Goal: Task Accomplishment & Management: Manage account settings

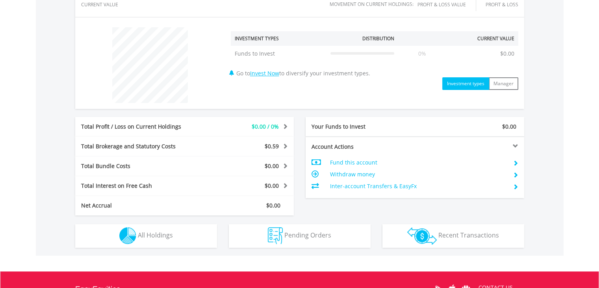
scroll to position [312, 0]
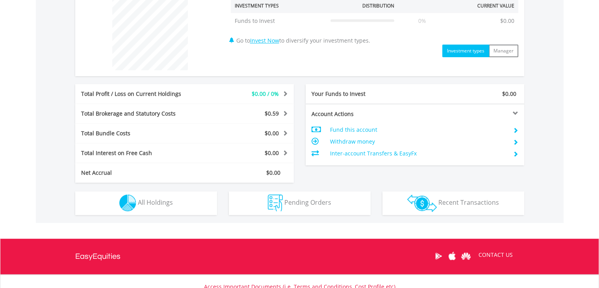
click at [356, 130] on td "Fund this account" at bounding box center [418, 130] width 177 height 12
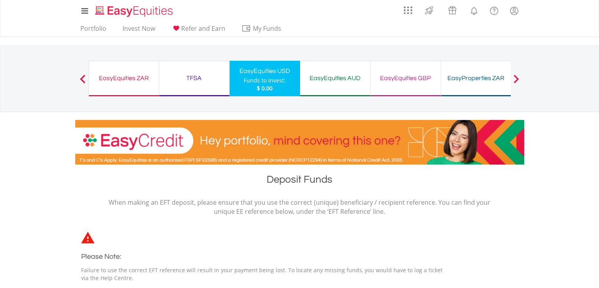
drag, startPoint x: 605, startPoint y: 74, endPoint x: 595, endPoint y: 29, distance: 46.1
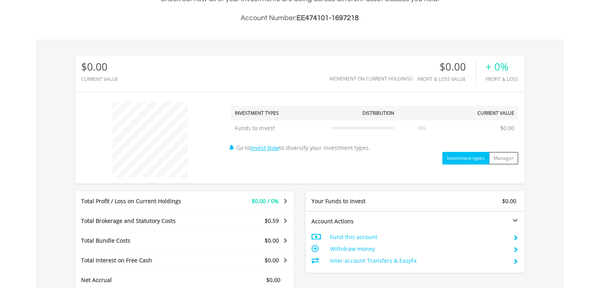
scroll to position [243, 0]
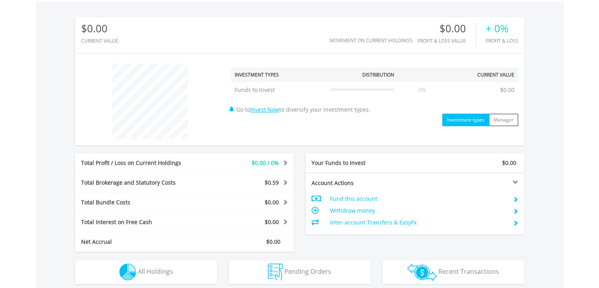
click at [361, 223] on td "Inter-account Transfers & EasyFx" at bounding box center [418, 222] width 177 height 12
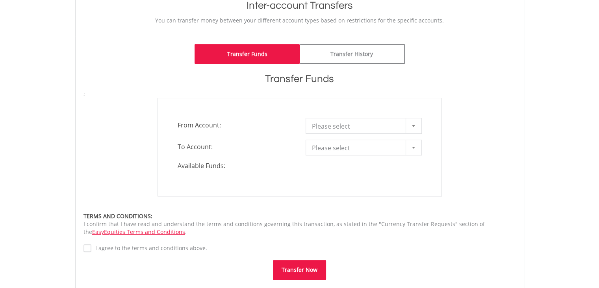
scroll to position [181, 0]
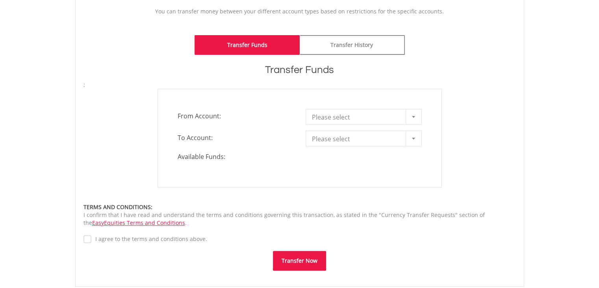
click at [401, 125] on div "**********" at bounding box center [300, 138] width 284 height 98
click at [424, 109] on span "**********" at bounding box center [364, 117] width 128 height 16
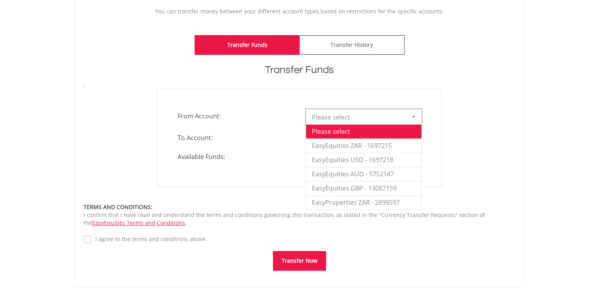
click at [413, 111] on div at bounding box center [414, 116] width 16 height 15
click at [411, 144] on li "EasyEquities ZAR - 1697215" at bounding box center [363, 145] width 115 height 14
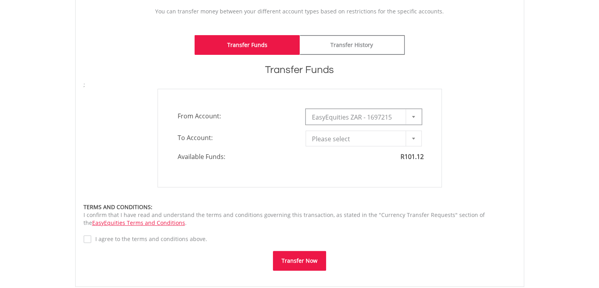
click at [365, 138] on span "Please select" at bounding box center [358, 139] width 92 height 16
click at [390, 136] on span "Please select" at bounding box center [358, 139] width 92 height 16
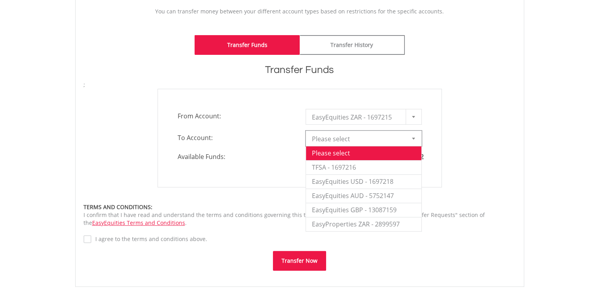
click at [414, 145] on div "Please select Please select TFSA - 1697216 EasyEquities USD - 1697218 EasyEquit…" at bounding box center [364, 138] width 116 height 16
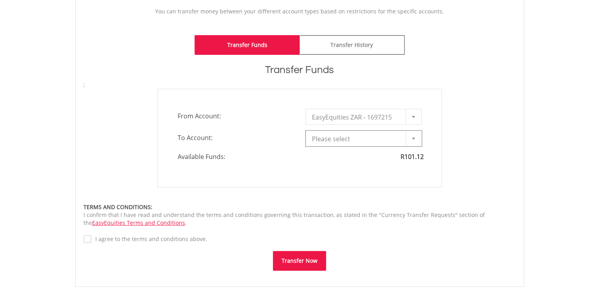
click at [365, 137] on span "Please select" at bounding box center [358, 139] width 92 height 16
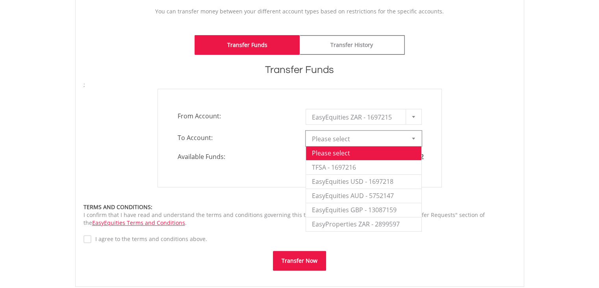
click at [277, 205] on div "TERMS AND CONDITIONS:" at bounding box center [300, 207] width 433 height 8
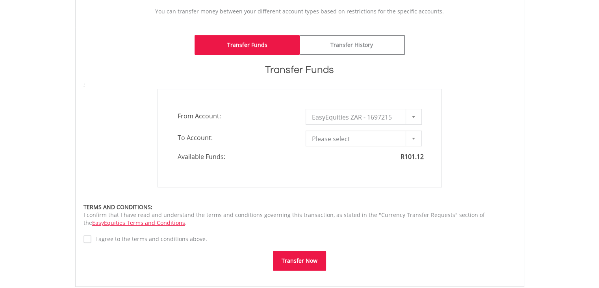
click at [403, 129] on div "**********" at bounding box center [300, 138] width 284 height 98
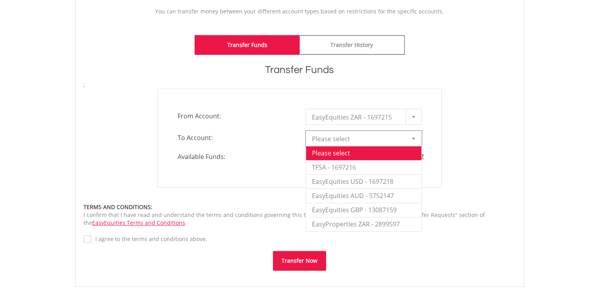
click at [405, 132] on link "Please select" at bounding box center [364, 138] width 116 height 16
click at [371, 177] on li "EasyEquities USD - 1697218" at bounding box center [363, 181] width 115 height 14
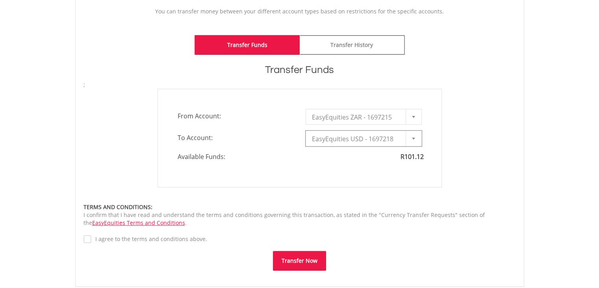
type input "*"
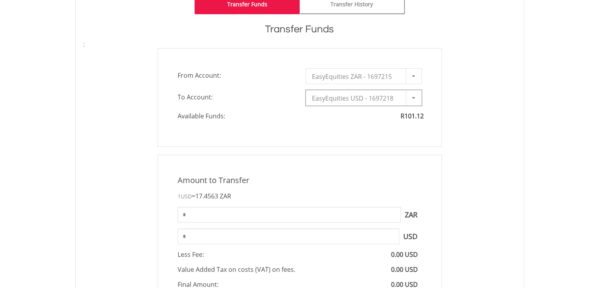
scroll to position [229, 0]
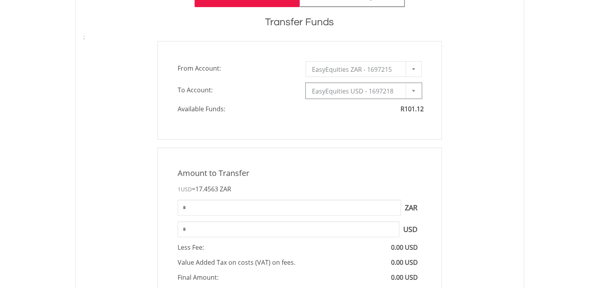
click at [325, 195] on div "Amount to Transfer 1 USD = 17.4563 ZAR * ZAR You can transfer funds into your o…" at bounding box center [300, 245] width 284 height 196
click at [321, 205] on input "*" at bounding box center [289, 207] width 223 height 16
type input "******"
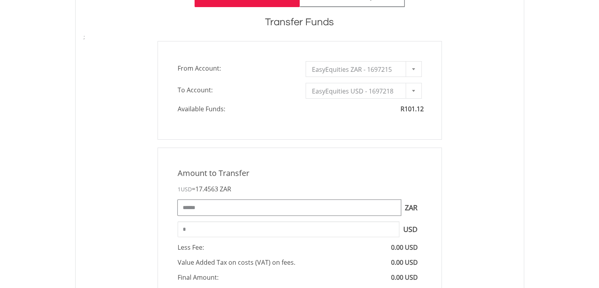
type input "****"
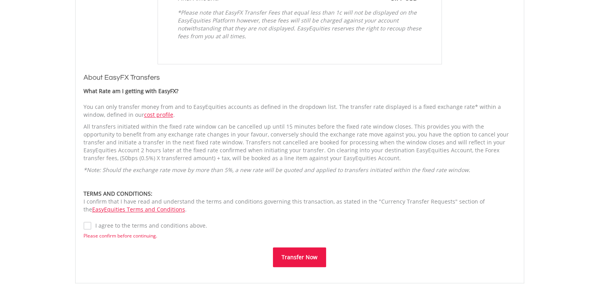
scroll to position [637, 0]
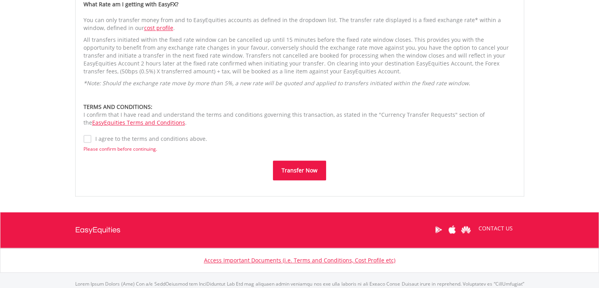
drag, startPoint x: 317, startPoint y: 188, endPoint x: 300, endPoint y: 174, distance: 22.1
click at [300, 174] on button "Transfer Now" at bounding box center [299, 170] width 53 height 20
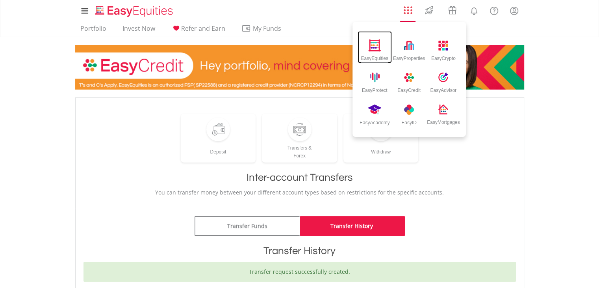
click at [386, 45] on div "EasyEquities" at bounding box center [375, 47] width 34 height 32
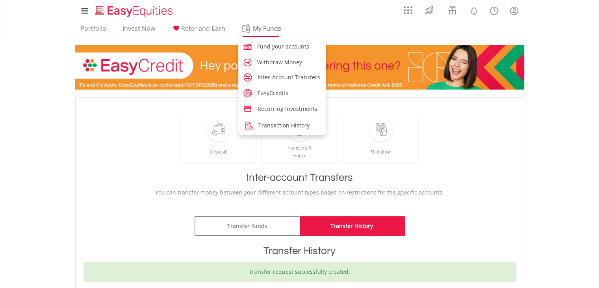
click at [259, 28] on span "My Funds" at bounding box center [268, 28] width 52 height 10
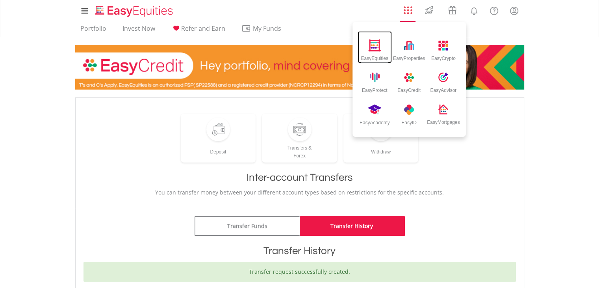
click at [370, 45] on img at bounding box center [374, 45] width 13 height 12
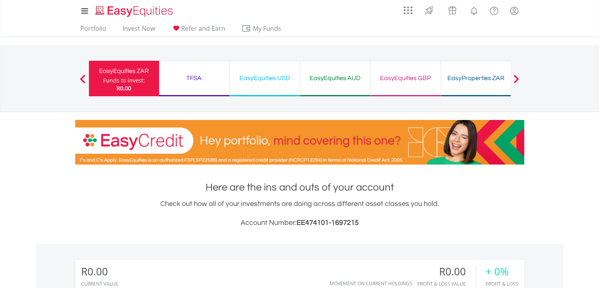
click at [217, 67] on div "TFSA Funds to invest: R0.00" at bounding box center [194, 78] width 71 height 35
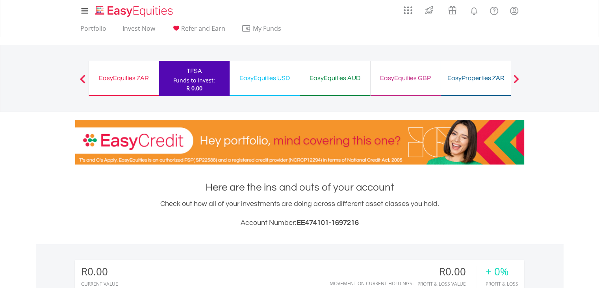
click at [265, 76] on div "EasyEquities USD" at bounding box center [264, 77] width 61 height 11
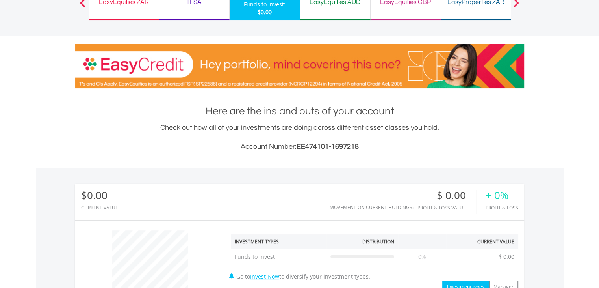
scroll to position [59, 0]
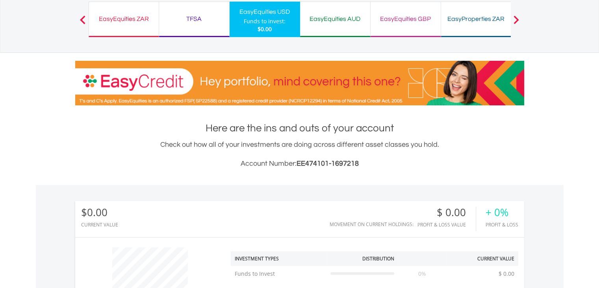
click at [519, 20] on div at bounding box center [517, 19] width 16 height 8
click at [512, 18] on div at bounding box center [517, 19] width 16 height 8
click at [333, 9] on div "EasyEquities AUD Funds to invest: $0.00" at bounding box center [335, 19] width 71 height 35
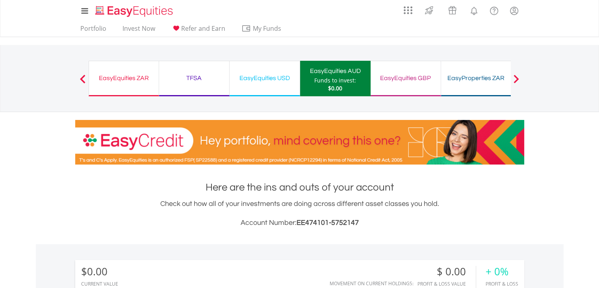
click at [519, 83] on button "Next" at bounding box center [517, 82] width 16 height 8
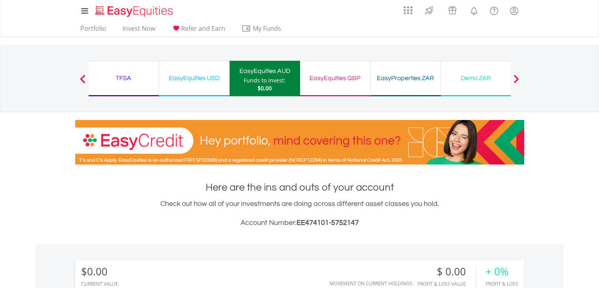
click at [519, 83] on button "Next" at bounding box center [517, 82] width 16 height 8
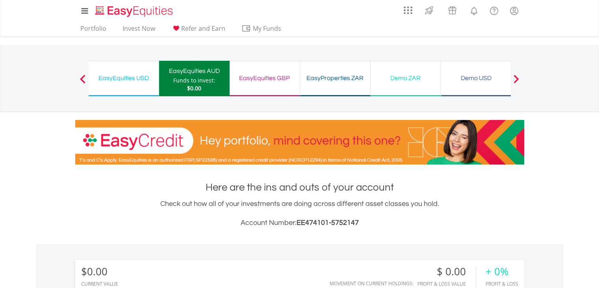
click at [327, 75] on div "EasyProperties ZAR" at bounding box center [335, 77] width 61 height 11
click at [61, 85] on nav "Previous EasyEquities ZAR Funds to invest: $0.00 TFSA Funds to invest: $0.00 Ea…" at bounding box center [299, 78] width 599 height 67
click at [80, 78] on span at bounding box center [83, 78] width 6 height 9
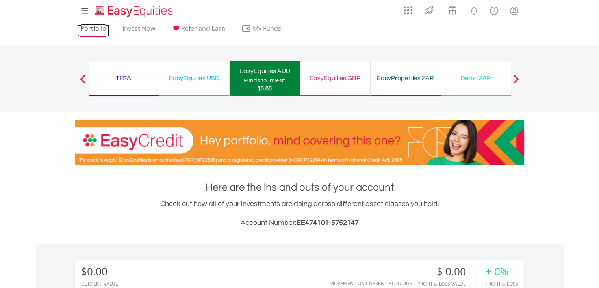
click at [93, 32] on link "Portfolio" at bounding box center [93, 30] width 32 height 12
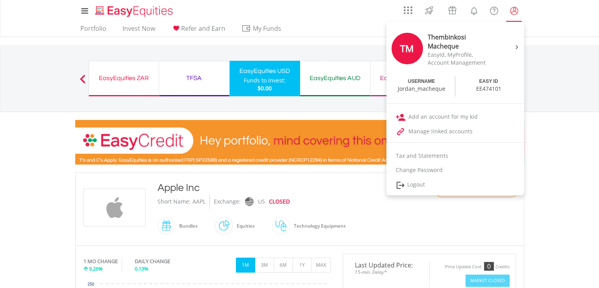
click at [509, 10] on lord-icon "My Profile" at bounding box center [514, 11] width 10 height 10
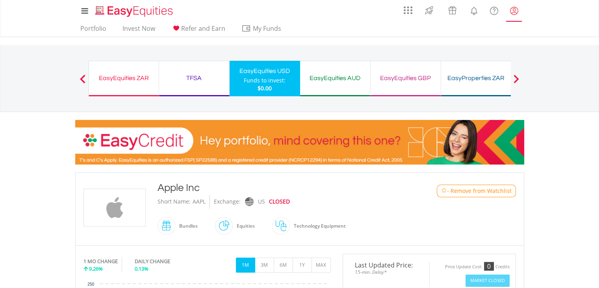
click at [509, 10] on lord-icon "My Profile" at bounding box center [514, 11] width 10 height 10
click at [427, 8] on img at bounding box center [429, 10] width 13 height 13
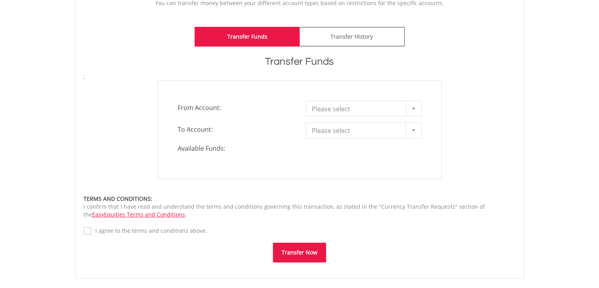
scroll to position [172, 0]
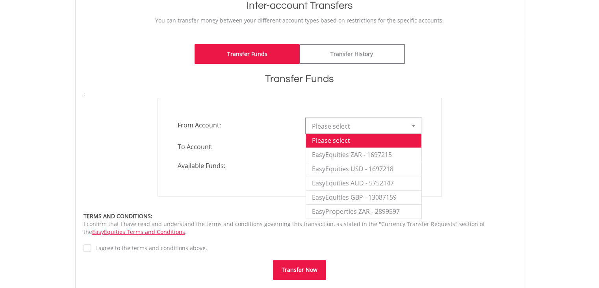
click at [421, 127] on div at bounding box center [414, 125] width 16 height 15
click at [390, 171] on li "EasyEquities USD - 1697218" at bounding box center [363, 169] width 115 height 14
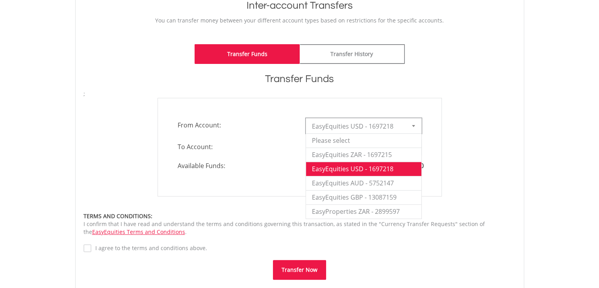
click at [418, 125] on div at bounding box center [414, 125] width 16 height 15
click at [391, 148] on li "EasyEquities ZAR - 1697215" at bounding box center [363, 154] width 115 height 14
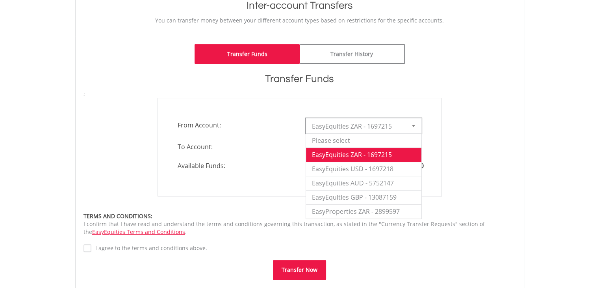
click at [417, 121] on div at bounding box center [414, 125] width 16 height 15
click at [457, 119] on div "**********" at bounding box center [300, 147] width 444 height 98
click at [419, 123] on div at bounding box center [414, 125] width 16 height 15
click at [391, 177] on li "EasyEquities AUD - 5752147" at bounding box center [363, 183] width 115 height 14
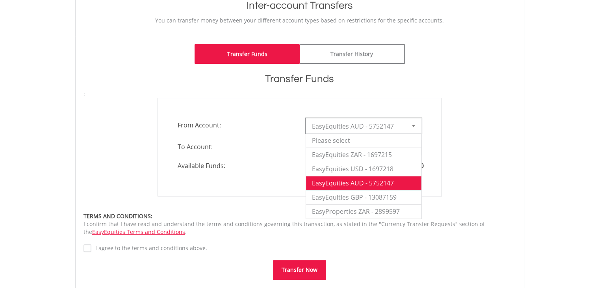
click at [415, 127] on div at bounding box center [414, 125] width 16 height 15
click at [396, 197] on li "EasyEquities GBP - 13087159" at bounding box center [363, 197] width 115 height 14
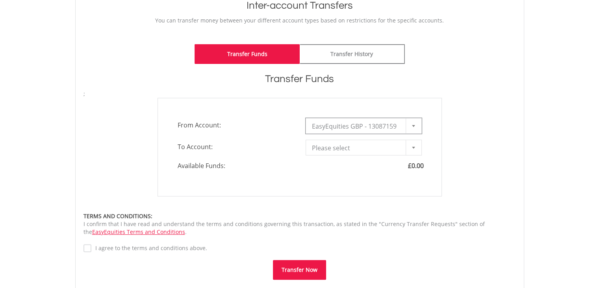
click at [409, 134] on div "**********" at bounding box center [300, 147] width 284 height 98
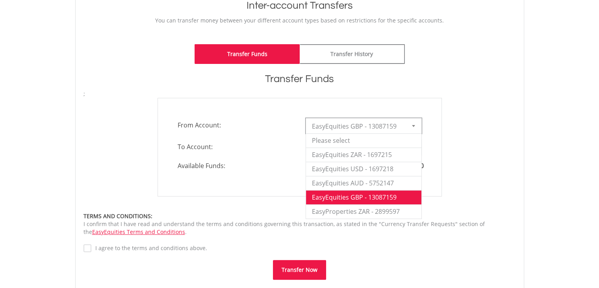
click at [413, 126] on div at bounding box center [414, 125] width 16 height 15
click at [382, 210] on li "EasyProperties ZAR - 2899597" at bounding box center [363, 211] width 115 height 14
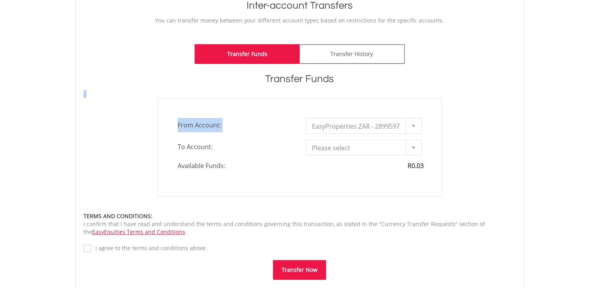
drag, startPoint x: 592, startPoint y: 151, endPoint x: 593, endPoint y: 82, distance: 69.7
click at [593, 82] on body "My Investments Invest Now New Listings Sell My Recurring Investments Pending Or…" at bounding box center [299, 130] width 599 height 604
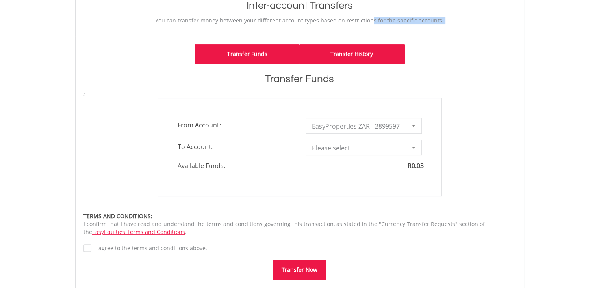
drag, startPoint x: 351, startPoint y: 33, endPoint x: 352, endPoint y: 50, distance: 17.0
click at [352, 50] on div "**********" at bounding box center [299, 111] width 449 height 370
click at [352, 50] on link "Transfer History" at bounding box center [352, 54] width 105 height 20
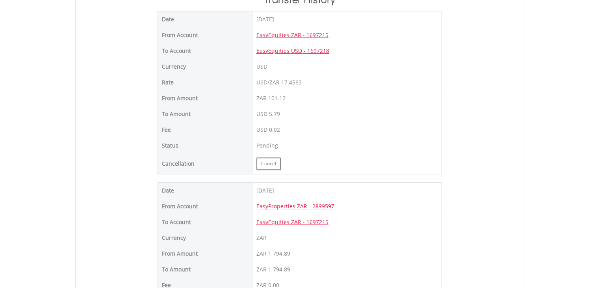
scroll to position [257, 0]
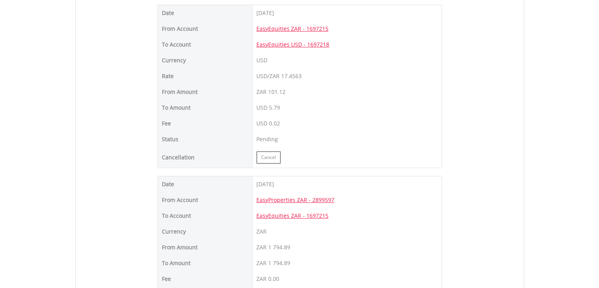
drag, startPoint x: 598, startPoint y: 104, endPoint x: 605, endPoint y: 100, distance: 8.1
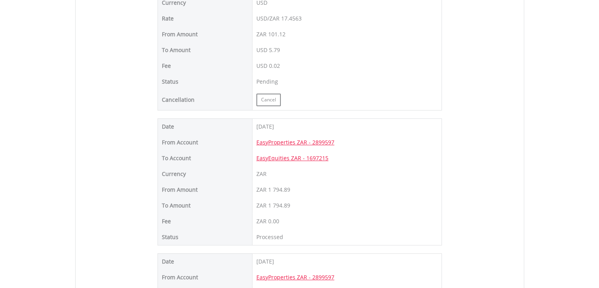
scroll to position [305, 0]
